Goal: Navigation & Orientation: Find specific page/section

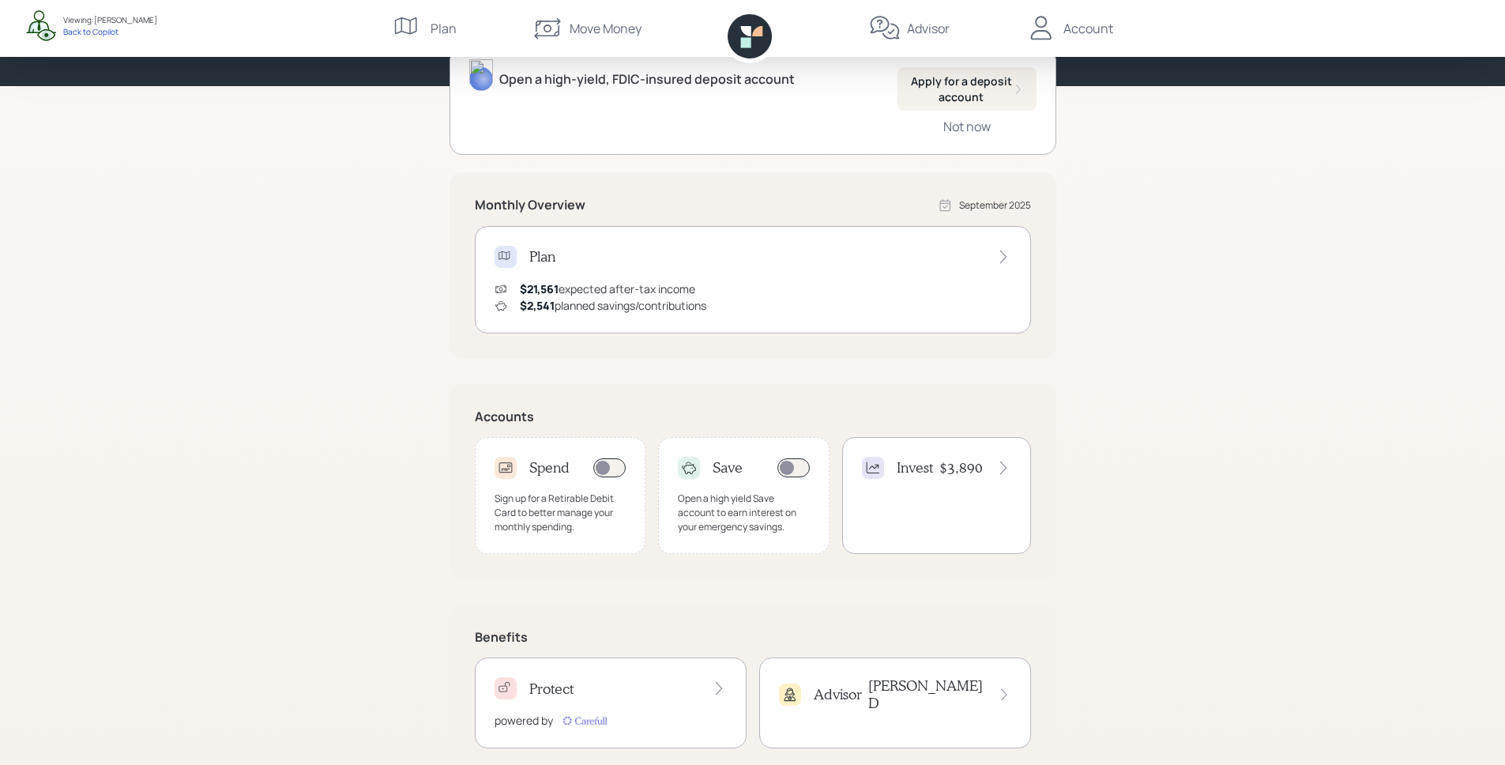
scroll to position [210, 0]
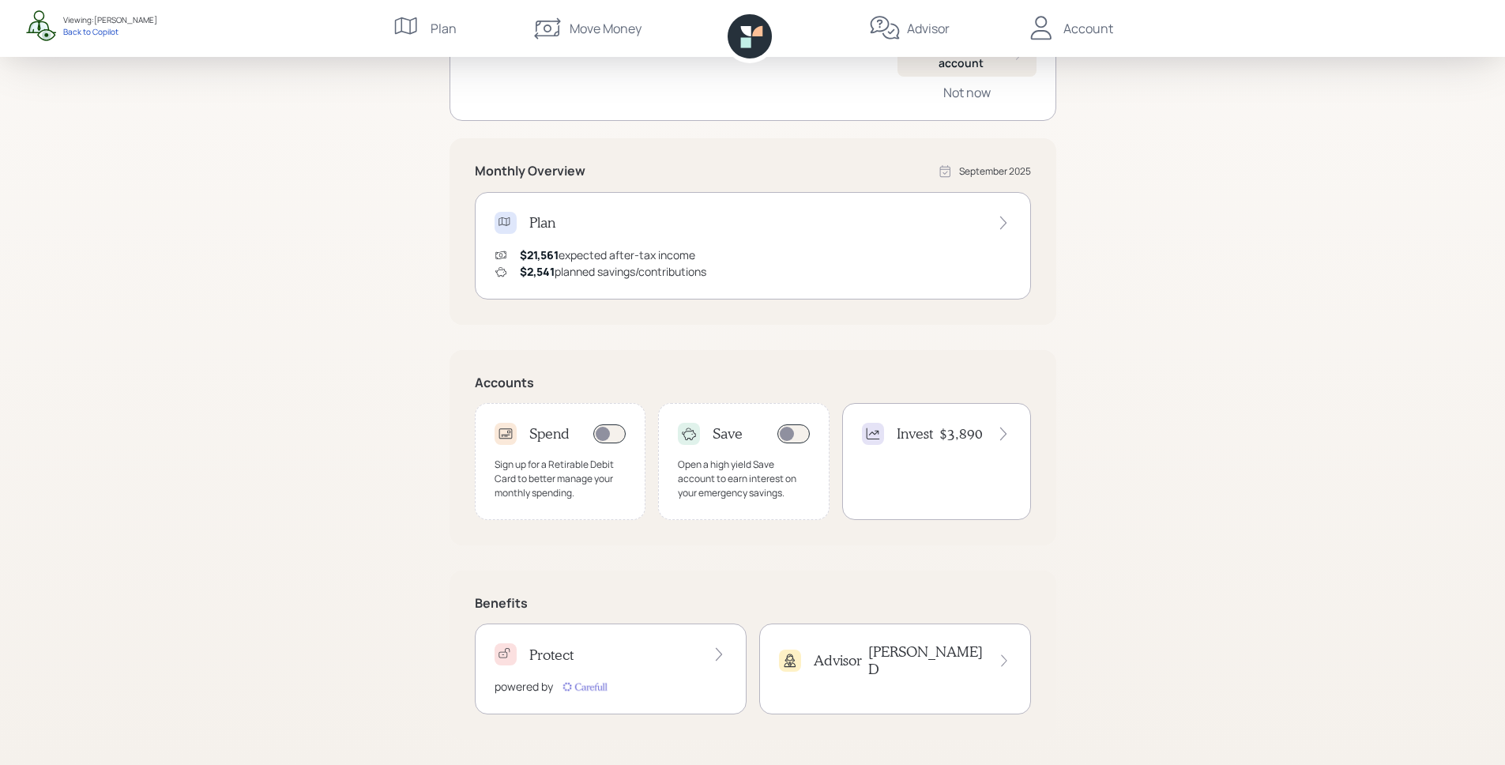
click at [654, 658] on div "Protect" at bounding box center [610, 654] width 232 height 22
